Goal: Check status: Check status

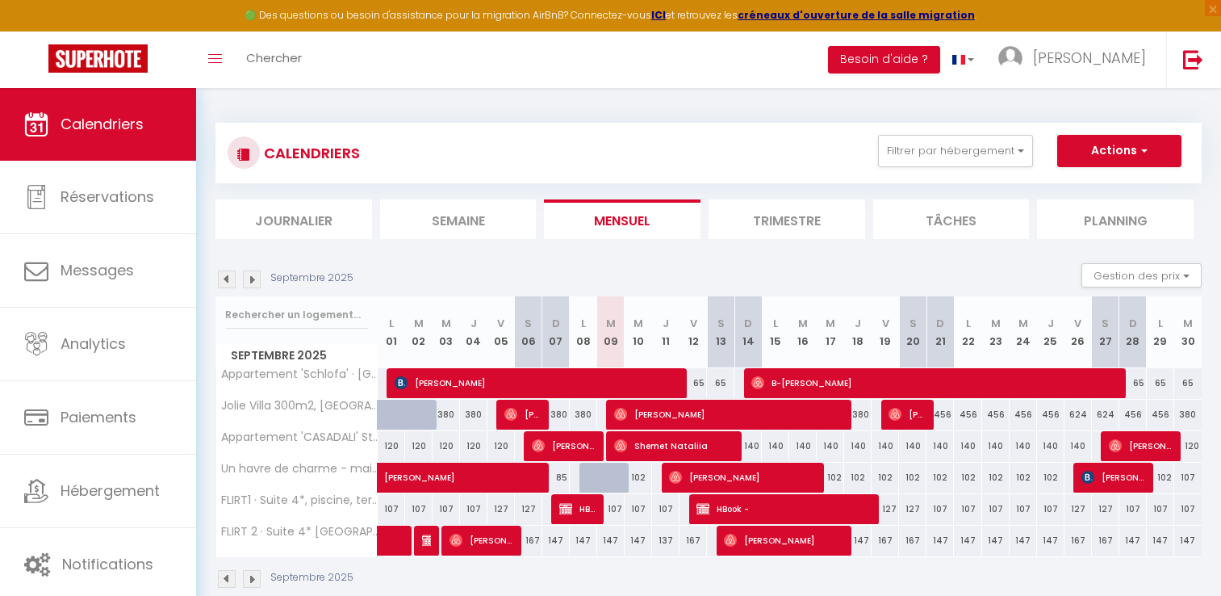
click at [613, 493] on tbody "Appartement 'Schlofa' · [GEOGRAPHIC_DATA] 65 [PERSON_NAME]" at bounding box center [709, 461] width 986 height 189
drag, startPoint x: 613, startPoint y: 493, endPoint x: 736, endPoint y: 268, distance: 256.4
click at [736, 268] on div "Septembre 2025 Gestion des prix Nb Nuits minimum Règles Disponibilité" at bounding box center [709, 279] width 986 height 33
click at [726, 478] on span "[PERSON_NAME]" at bounding box center [742, 477] width 146 height 31
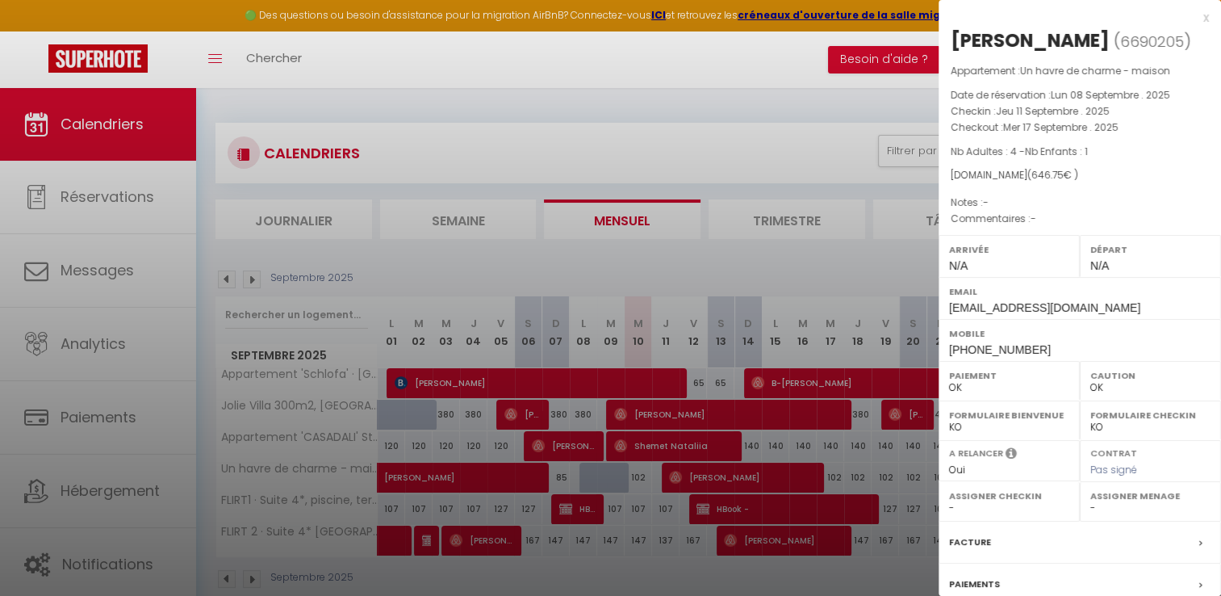
click at [1194, 15] on div "x" at bounding box center [1074, 17] width 270 height 19
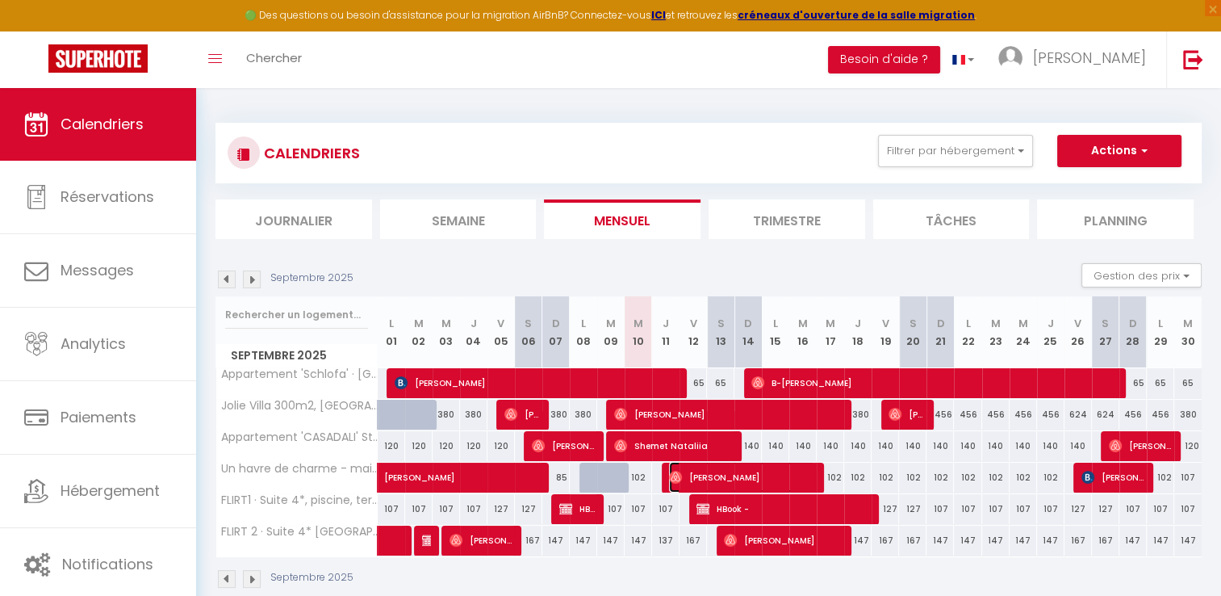
click at [703, 473] on span "[PERSON_NAME]" at bounding box center [742, 477] width 146 height 31
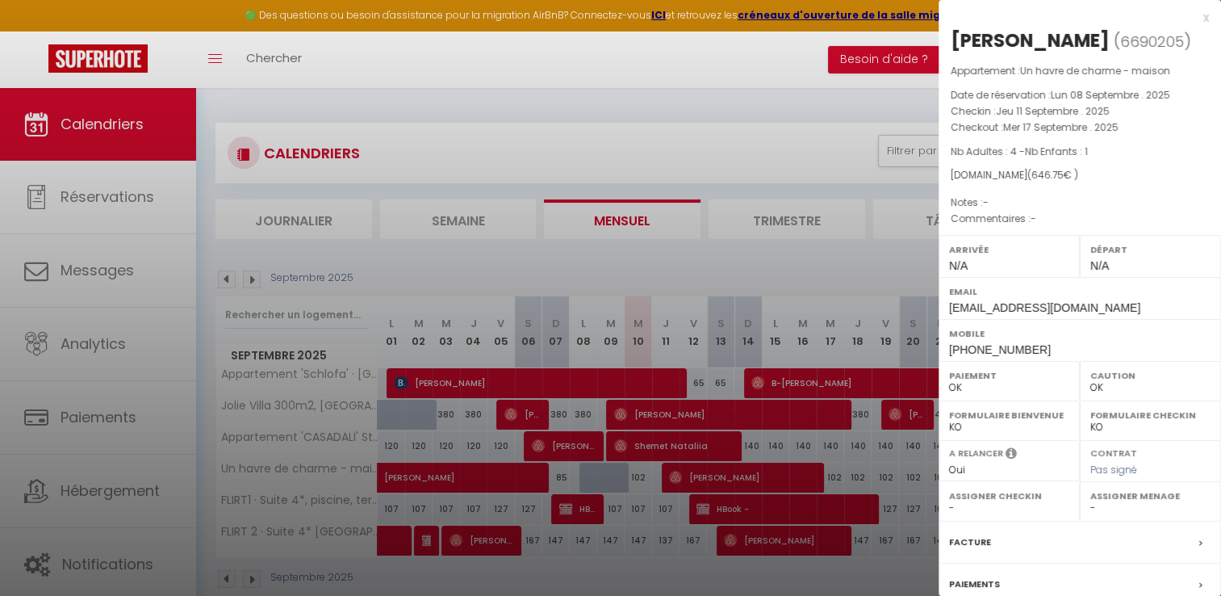
click at [1189, 17] on div "x" at bounding box center [1074, 17] width 270 height 19
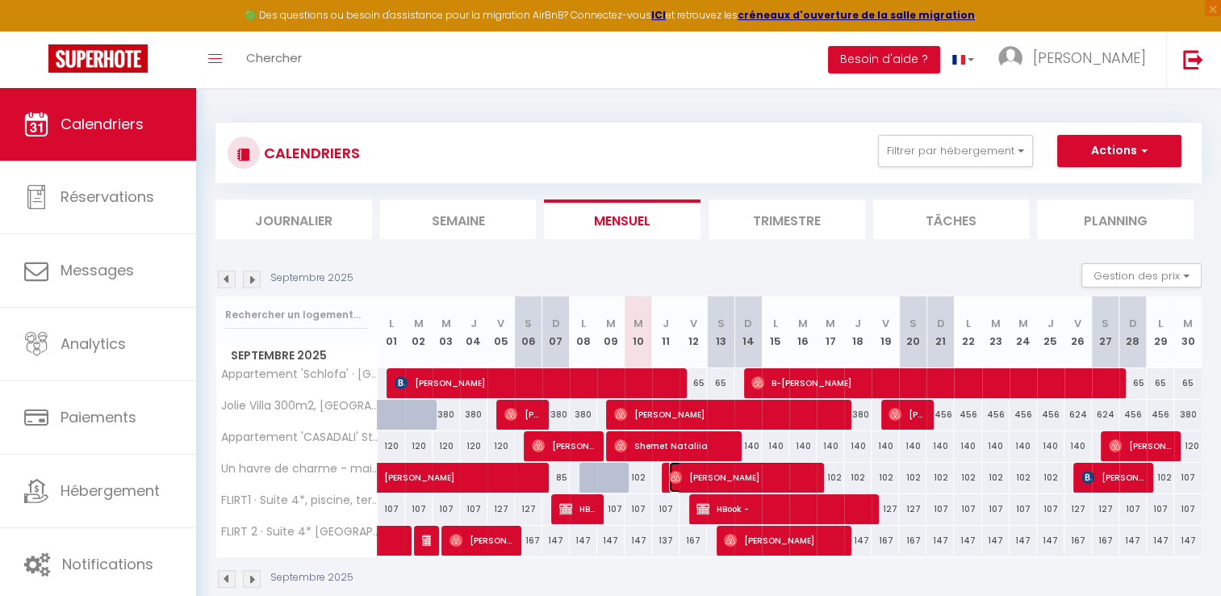
click at [781, 476] on span "[PERSON_NAME]" at bounding box center [742, 477] width 146 height 31
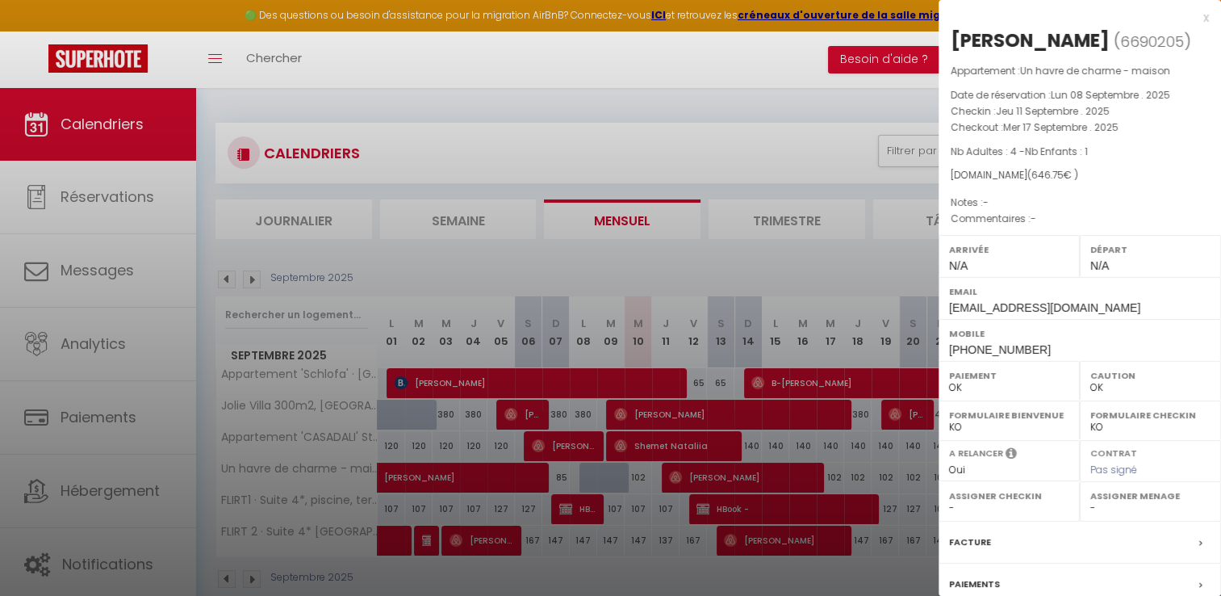
click at [1187, 16] on div "x" at bounding box center [1074, 17] width 270 height 19
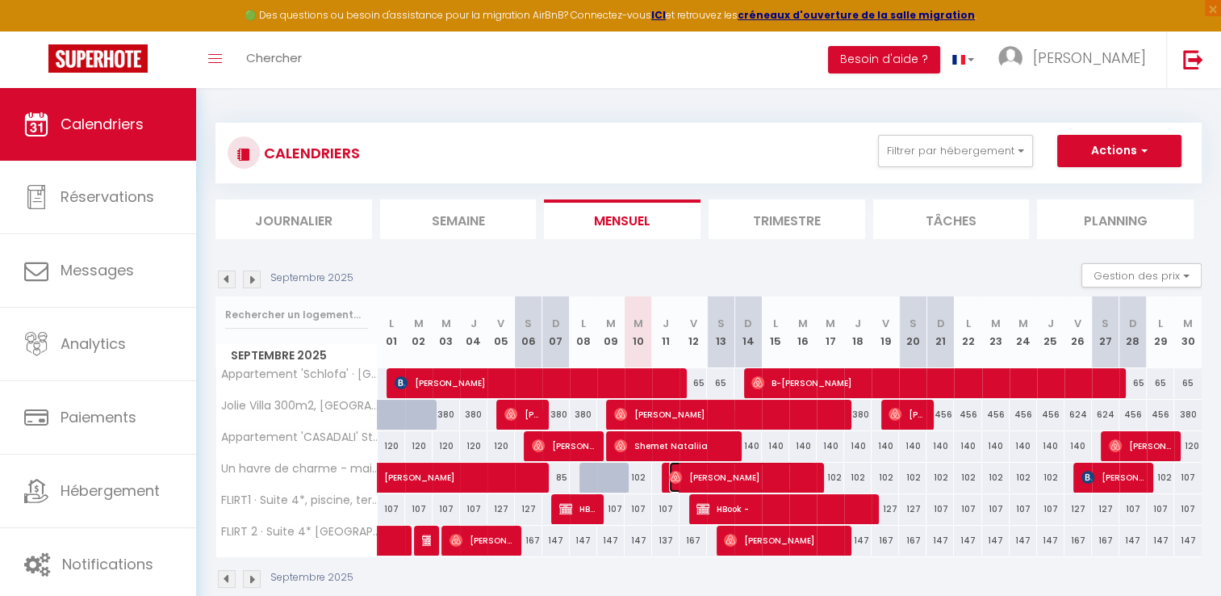
click at [717, 475] on span "[PERSON_NAME]" at bounding box center [742, 477] width 146 height 31
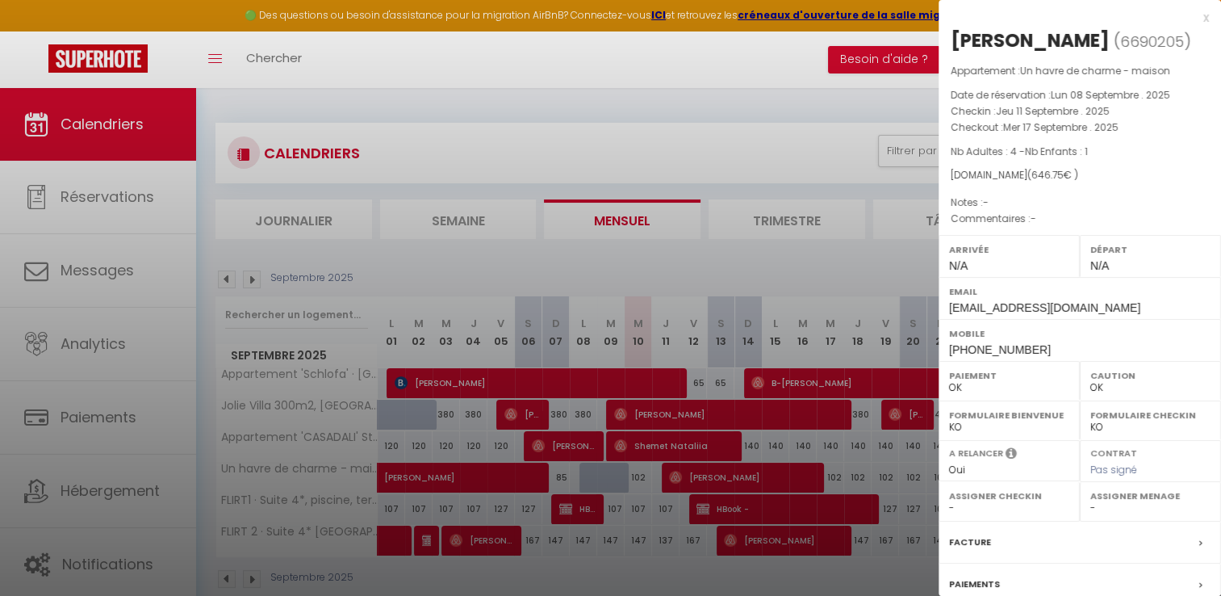
click at [1187, 12] on div "x" at bounding box center [1074, 17] width 270 height 19
